Goal: Book appointment/travel/reservation

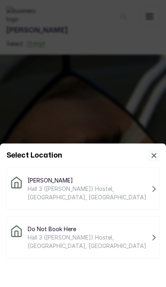
click at [139, 202] on div "Mara Beaute Hall 3 ([PERSON_NAME]) Hostel, [GEOGRAPHIC_DATA], [GEOGRAPHIC_DATA]" at bounding box center [82, 188] width 153 height 42
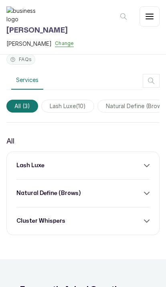
scroll to position [345, 0]
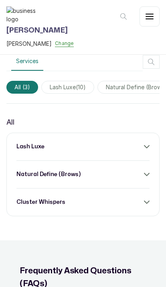
click at [108, 150] on div "lash luxe" at bounding box center [82, 146] width 133 height 8
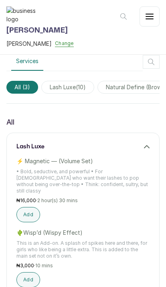
click at [31, 207] on button "Add" at bounding box center [28, 214] width 24 height 15
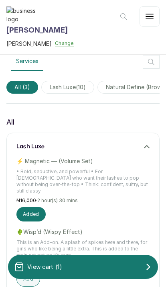
click at [86, 268] on div "View cart ( 1 )" at bounding box center [83, 266] width 150 height 16
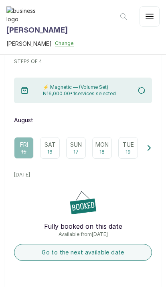
scroll to position [48, 0]
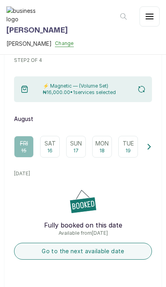
click at [126, 250] on button "Go to the next available date" at bounding box center [83, 250] width 138 height 17
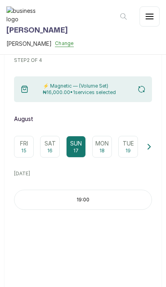
click at [129, 200] on p "19:00" at bounding box center [82, 199] width 137 height 6
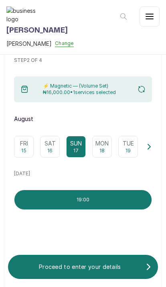
click at [94, 273] on div "Proceed to enter your details" at bounding box center [83, 266] width 150 height 14
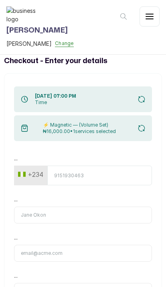
scroll to position [0, 0]
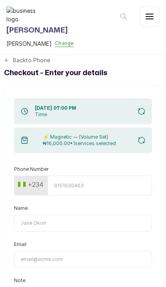
click at [133, 186] on input "Phone Number" at bounding box center [99, 185] width 105 height 20
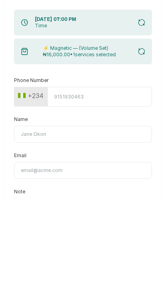
type input "8163626748"
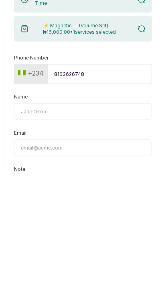
type input "testing 2"
type input "[EMAIL_ADDRESS][DOMAIN_NAME]"
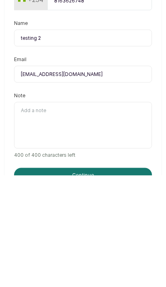
scroll to position [73, 0]
click at [140, 279] on button "Continue" at bounding box center [83, 286] width 138 height 14
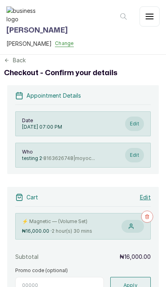
scroll to position [0, 0]
click at [156, 15] on button "button" at bounding box center [150, 16] width 20 height 20
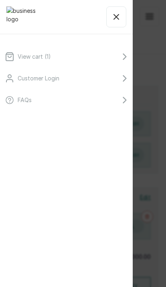
click at [147, 193] on div "View cart ( 1 ) Customer Login FAQs" at bounding box center [83, 143] width 166 height 287
click at [160, 202] on div "View cart ( 1 ) Customer Login FAQs" at bounding box center [83, 143] width 166 height 287
click at [19, 19] on img at bounding box center [22, 16] width 32 height 21
click at [112, 23] on button "button" at bounding box center [116, 16] width 20 height 21
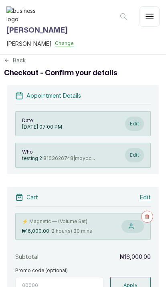
click at [16, 36] on h1 "[PERSON_NAME]" at bounding box center [39, 30] width 67 height 11
click at [20, 48] on span "[PERSON_NAME]" at bounding box center [28, 43] width 45 height 8
